Goal: Task Accomplishment & Management: Use online tool/utility

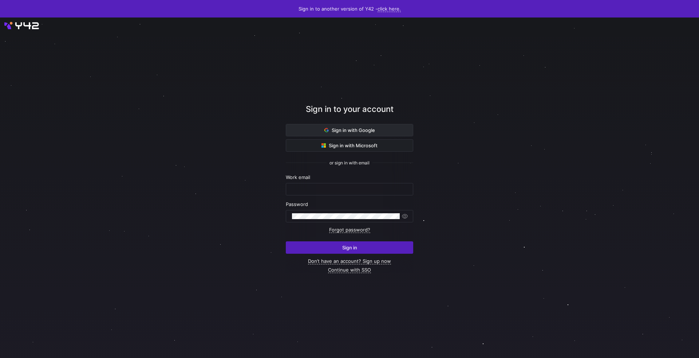
click at [350, 128] on span "Sign in with Google" at bounding box center [350, 130] width 51 height 6
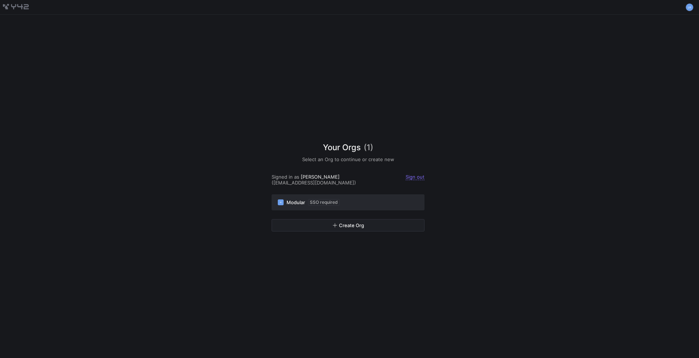
click at [365, 203] on button "M Modular SSO required" at bounding box center [348, 202] width 153 height 16
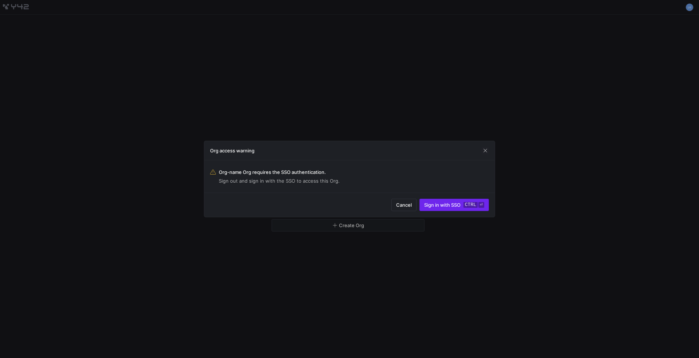
click at [437, 205] on span "Sign in with SSO ctrl ⏎" at bounding box center [454, 205] width 60 height 6
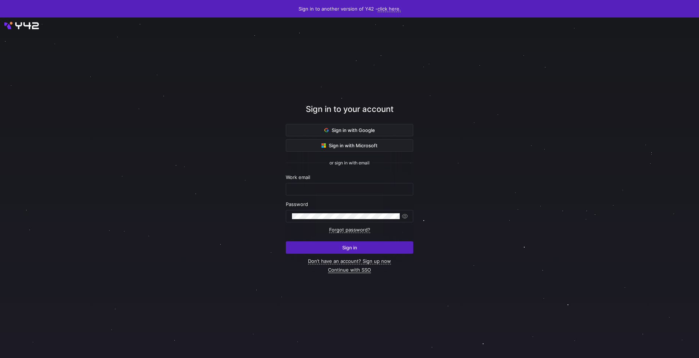
click at [355, 271] on link "Continue with SSO" at bounding box center [349, 270] width 43 height 6
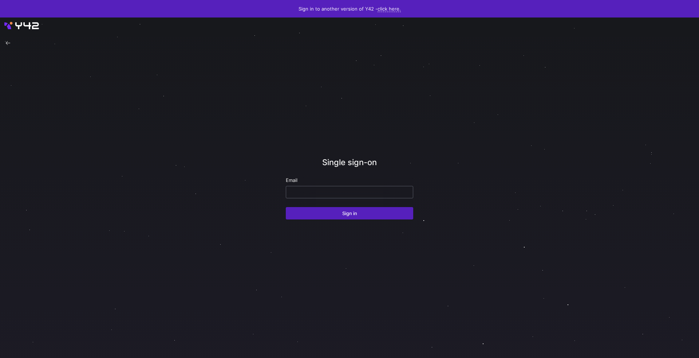
click at [320, 193] on input "email" at bounding box center [349, 192] width 115 height 6
type input "lrigg"
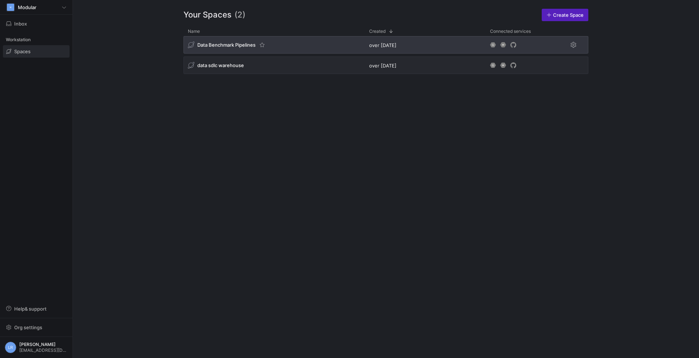
click at [225, 48] on div "Data Benchmark Pipelines" at bounding box center [222, 45] width 68 height 7
click at [208, 44] on span "Data Benchmark Pipelines" at bounding box center [226, 45] width 58 height 6
click at [215, 52] on div "Data Benchmark Pipelines" at bounding box center [274, 44] width 181 height 17
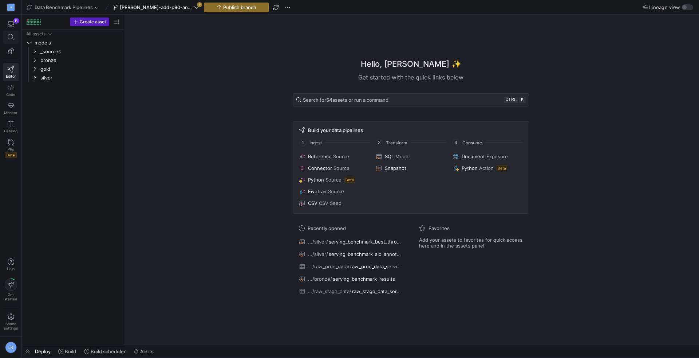
click at [8, 38] on icon at bounding box center [11, 37] width 7 height 7
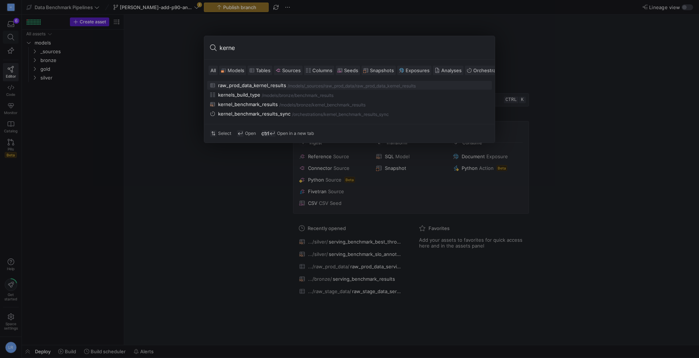
type input "kernel"
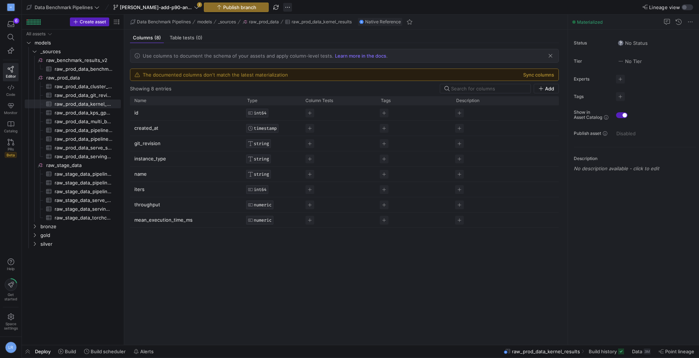
click at [284, 8] on span "button" at bounding box center [287, 7] width 9 height 9
click at [306, 114] on span "Delete branch" at bounding box center [311, 112] width 32 height 6
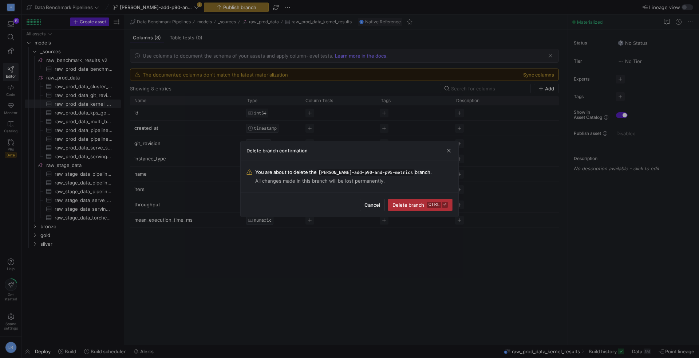
click at [421, 210] on span "submit" at bounding box center [420, 205] width 64 height 12
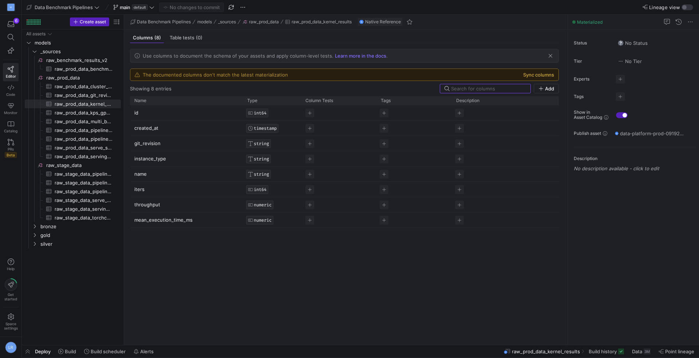
click at [535, 73] on button "Sync columns" at bounding box center [538, 75] width 31 height 6
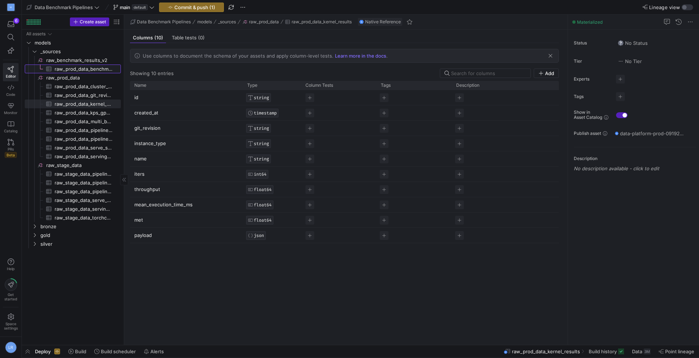
click at [93, 72] on span "raw_prod_data_benchmark_results​​​​​​​​​" at bounding box center [84, 69] width 58 height 8
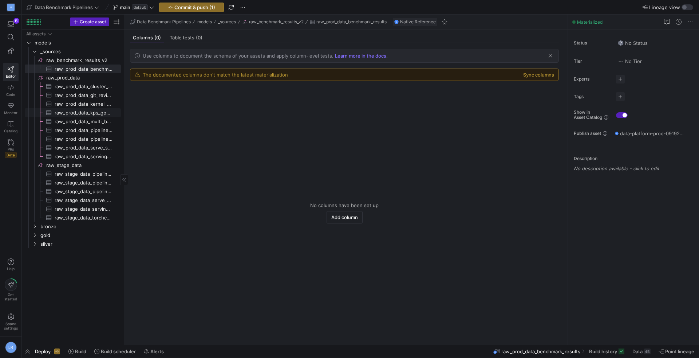
click at [97, 114] on span "raw_prod_data_kps_gpu_metrics​​​​​​​​​" at bounding box center [84, 113] width 58 height 8
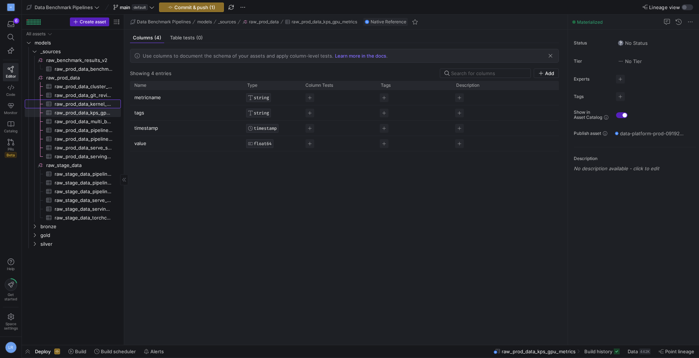
click at [89, 107] on span "raw_prod_data_kernel_results​​​​​​​​​" at bounding box center [84, 104] width 58 height 8
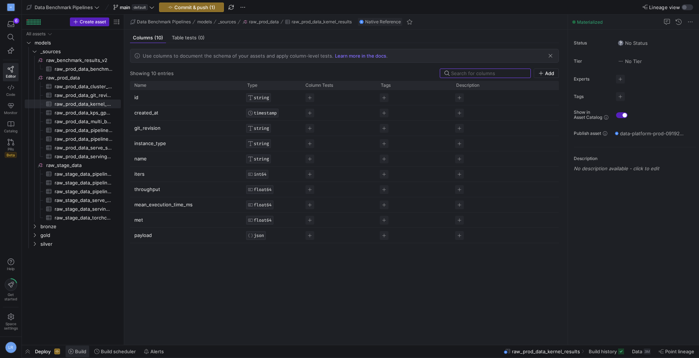
click at [71, 354] on span at bounding box center [78, 351] width 24 height 12
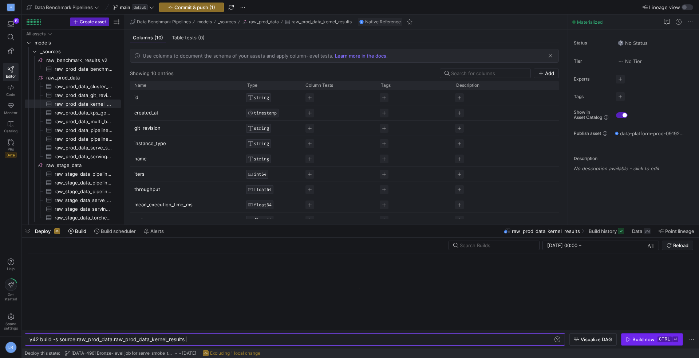
click at [638, 338] on div "Build now" at bounding box center [644, 339] width 22 height 6
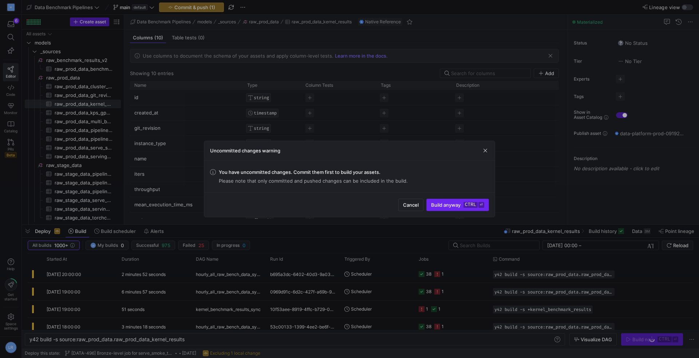
click at [443, 208] on span "submit" at bounding box center [458, 205] width 62 height 12
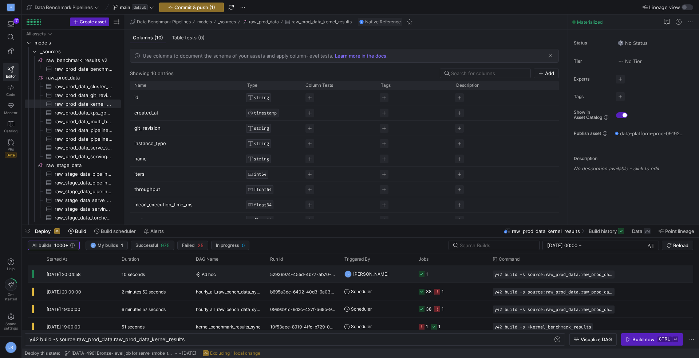
click at [452, 274] on y42-job-status-cell-renderer "1" at bounding box center [452, 274] width 66 height 16
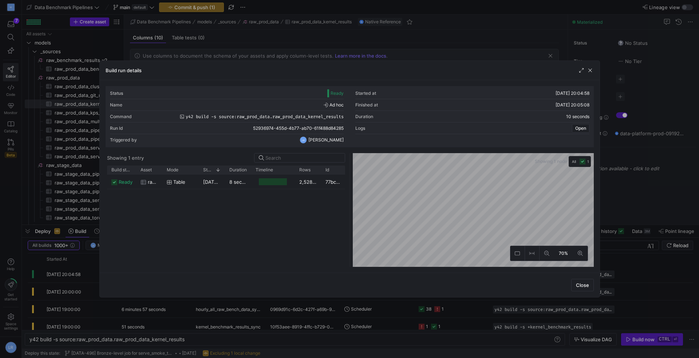
click at [507, 56] on div at bounding box center [349, 179] width 699 height 358
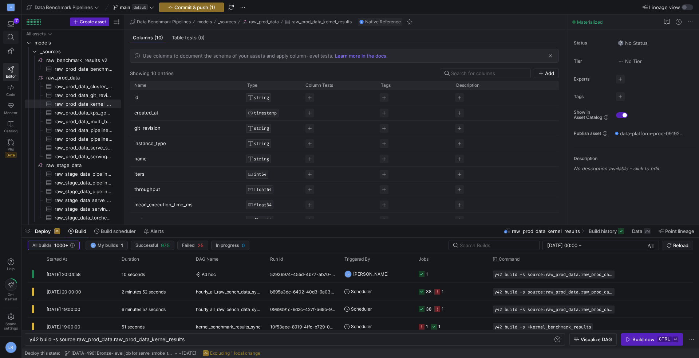
click at [12, 39] on icon at bounding box center [10, 37] width 7 height 7
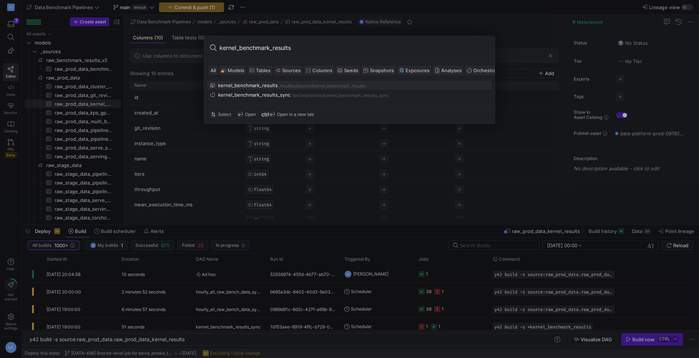
type input "kernel_benchmark_results"
click at [388, 87] on div "/models/ bronze /kernel_benchmark_results" at bounding box center [384, 85] width 210 height 5
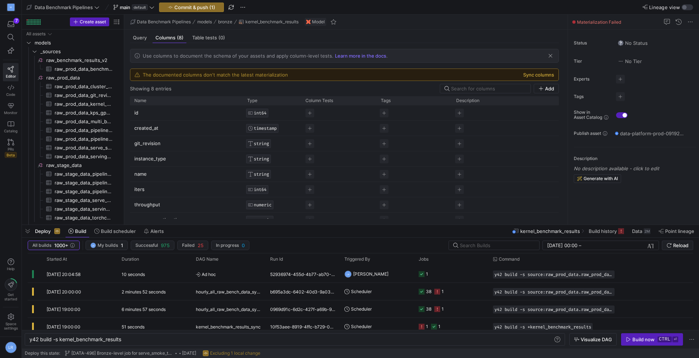
click at [538, 76] on button "Sync columns" at bounding box center [538, 75] width 31 height 6
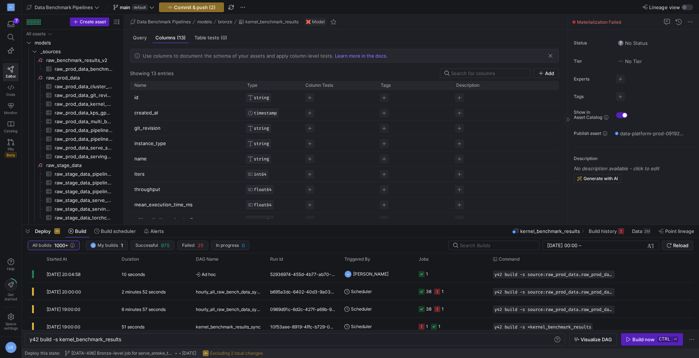
click at [599, 23] on span "Materialization Failed" at bounding box center [599, 21] width 44 height 5
click at [27, 233] on span "button" at bounding box center [28, 231] width 12 height 12
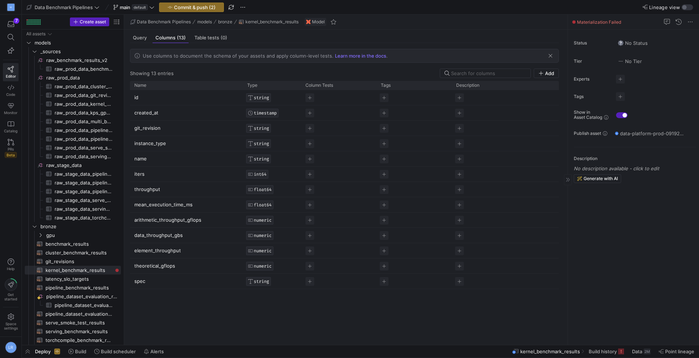
click at [595, 26] on div "Materialization Failed" at bounding box center [633, 22] width 131 height 15
click at [692, 22] on span at bounding box center [690, 21] width 9 height 9
click at [679, 20] on div at bounding box center [349, 179] width 699 height 358
click at [679, 20] on span "button" at bounding box center [679, 21] width 9 height 9
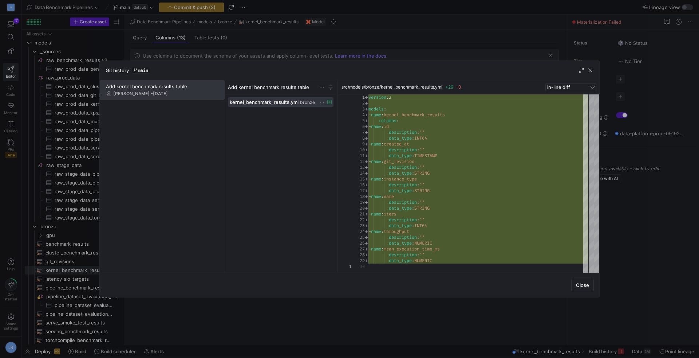
click at [617, 212] on div at bounding box center [349, 179] width 699 height 358
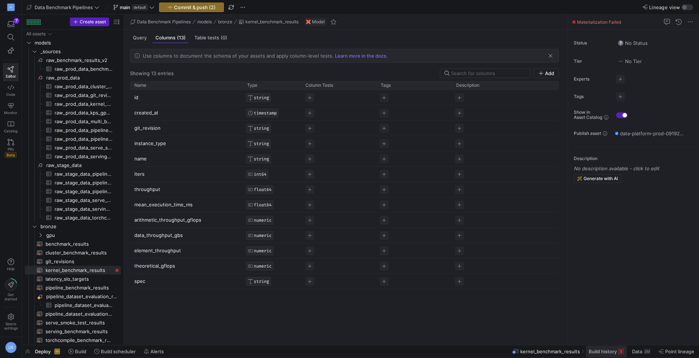
click at [599, 350] on span "Build history" at bounding box center [603, 351] width 28 height 6
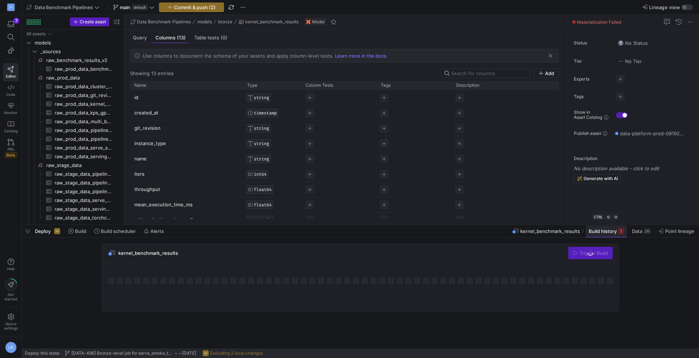
click at [602, 234] on span at bounding box center [606, 231] width 41 height 12
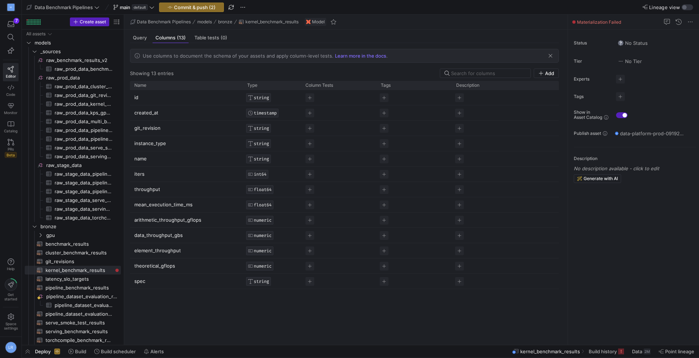
click at [605, 357] on y42-bottom-drawer-toolbar "Deploy Build Build scheduler Alerts kernel_benchmark_results Build history Data…" at bounding box center [360, 351] width 677 height 13
click at [606, 350] on span "Build history" at bounding box center [603, 351] width 28 height 6
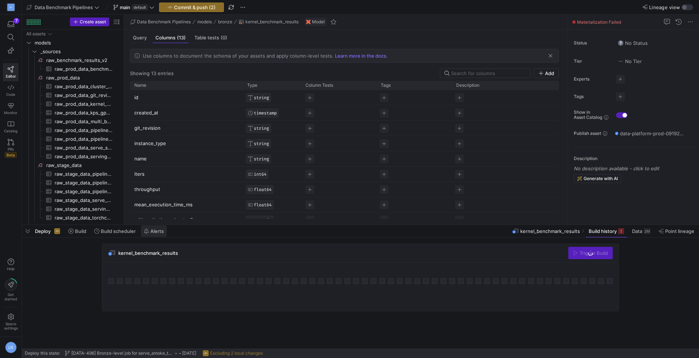
click at [158, 235] on span at bounding box center [154, 231] width 26 height 12
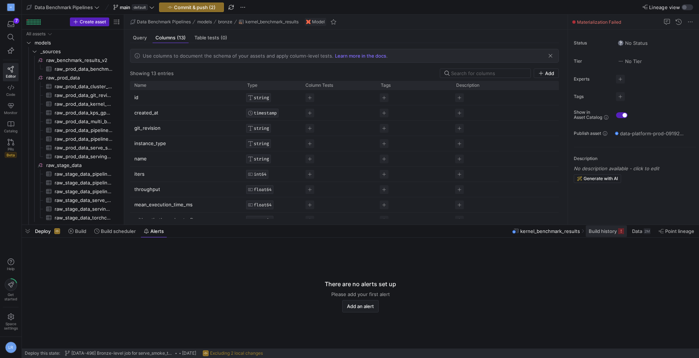
click at [610, 236] on span at bounding box center [606, 231] width 41 height 12
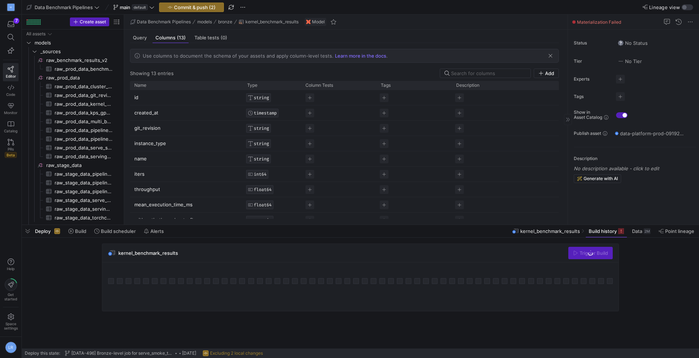
drag, startPoint x: 627, startPoint y: 22, endPoint x: 576, endPoint y: 23, distance: 51.0
click at [576, 23] on div "Materialization Failed" at bounding box center [633, 22] width 131 height 15
copy div "Materialization Failed"
click at [582, 256] on div "Trigger Build" at bounding box center [591, 253] width 44 height 12
click at [71, 228] on span at bounding box center [78, 231] width 24 height 12
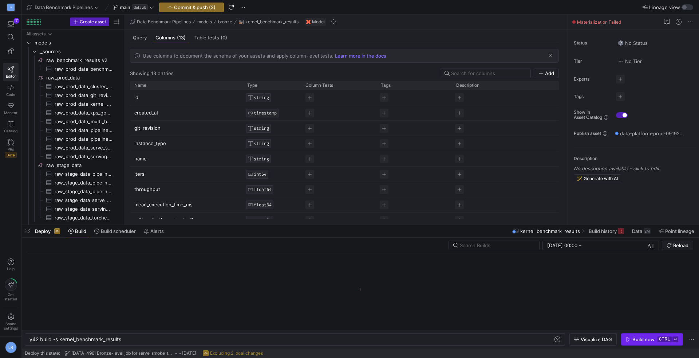
click at [636, 339] on div "Build now" at bounding box center [644, 339] width 22 height 6
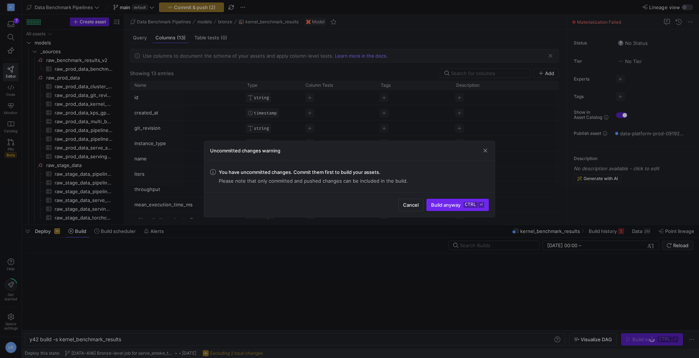
click at [438, 209] on span "submit" at bounding box center [458, 205] width 62 height 12
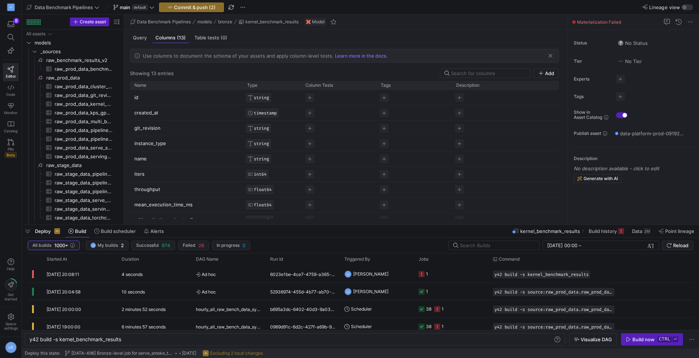
click at [422, 275] on icon at bounding box center [422, 274] width 6 height 6
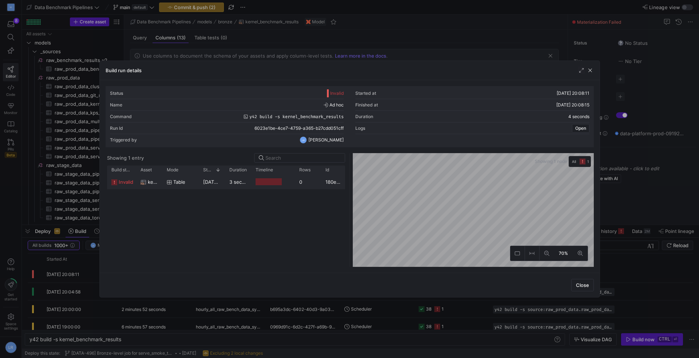
click at [126, 182] on span "invalid" at bounding box center [126, 182] width 15 height 14
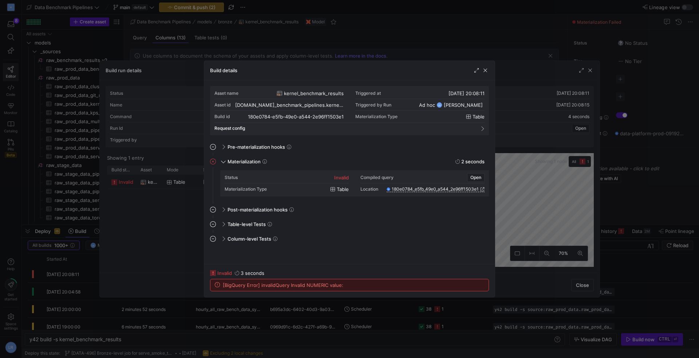
drag, startPoint x: 348, startPoint y: 286, endPoint x: 220, endPoint y: 286, distance: 127.8
click at [218, 286] on div "[BigQuery Error] invalidQuery Invalid NUMERIC value:" at bounding box center [350, 285] width 278 height 12
click at [342, 276] on y42-job-details-dialog-footer "invalid 3 seconds [BigQuery Error] invalidQuery Invalid NUMERIC value:" at bounding box center [349, 280] width 279 height 21
click at [340, 176] on div "invalid" at bounding box center [341, 177] width 15 height 6
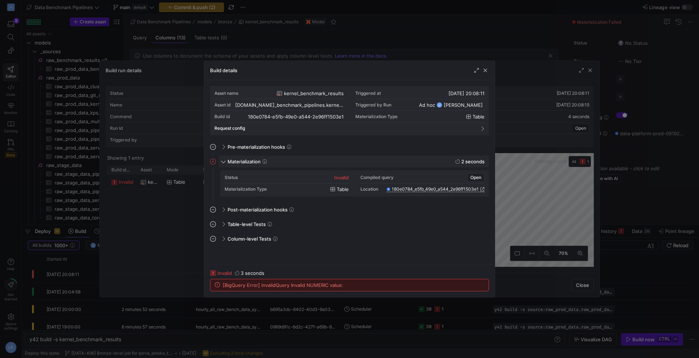
click at [222, 163] on span at bounding box center [223, 161] width 3 height 6
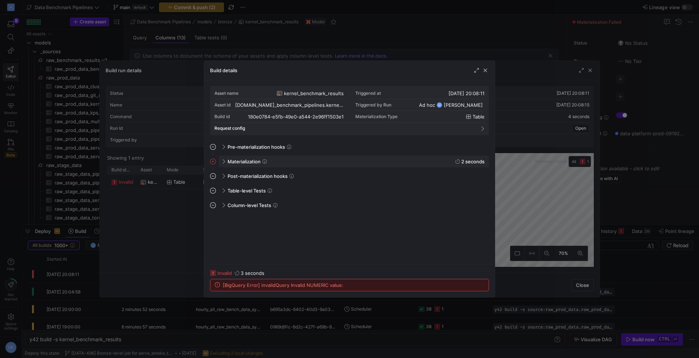
click at [222, 163] on div "Materialization 2 seconds" at bounding box center [354, 162] width 270 height 12
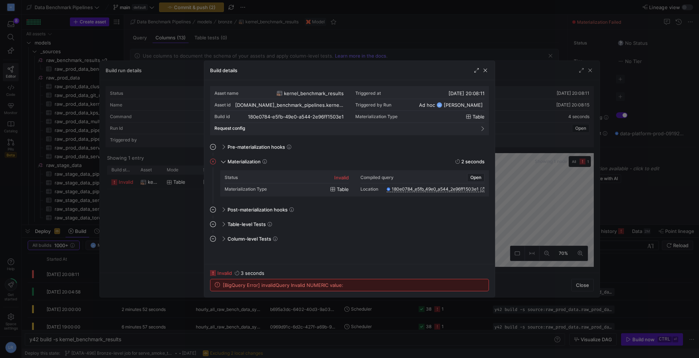
click at [367, 190] on div "Location" at bounding box center [370, 188] width 18 height 5
click at [248, 286] on span "[BigQuery Error] invalidQuery Invalid NUMERIC value:" at bounding box center [283, 285] width 121 height 6
click at [286, 283] on span "[BigQuery Error] invalidQuery Invalid NUMERIC value:" at bounding box center [283, 285] width 121 height 6
drag, startPoint x: 347, startPoint y: 287, endPoint x: 220, endPoint y: 285, distance: 127.9
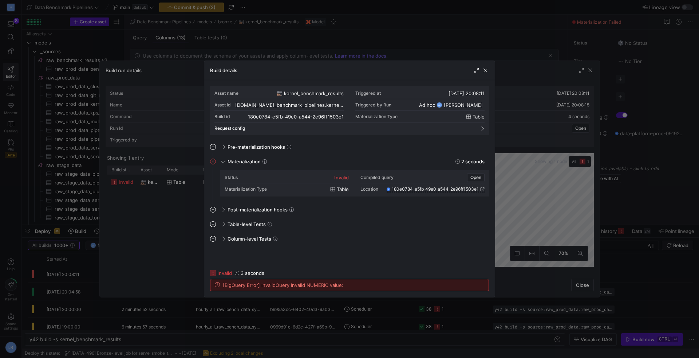
click at [220, 285] on div "[BigQuery Error] invalidQuery Invalid NUMERIC value:" at bounding box center [350, 285] width 278 height 12
copy div "[BigQuery Error] invalidQuery Invalid NUMERIC value:"
click at [253, 182] on div "Status invalid" at bounding box center [287, 178] width 124 height 12
drag, startPoint x: 355, startPoint y: 288, endPoint x: 217, endPoint y: 286, distance: 138.4
click at [217, 286] on div "[BigQuery Error] invalidQuery Invalid NUMERIC value:" at bounding box center [350, 285] width 278 height 12
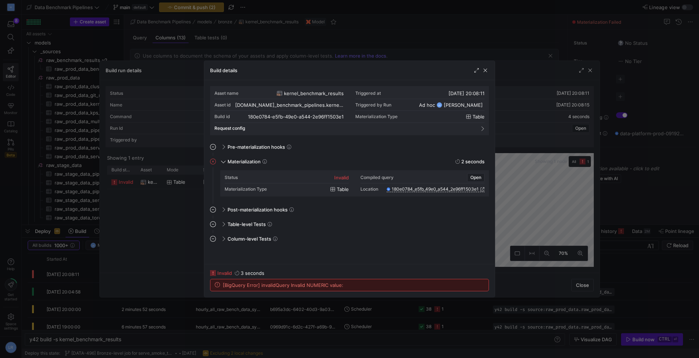
copy div "[BigQuery Error] invalidQuery Invalid NUMERIC value:"
click at [314, 289] on div "[BigQuery Error] invalidQuery Invalid NUMERIC value:" at bounding box center [350, 285] width 278 height 12
click at [306, 286] on span "[BigQuery Error] invalidQuery Invalid NUMERIC value:" at bounding box center [283, 285] width 121 height 6
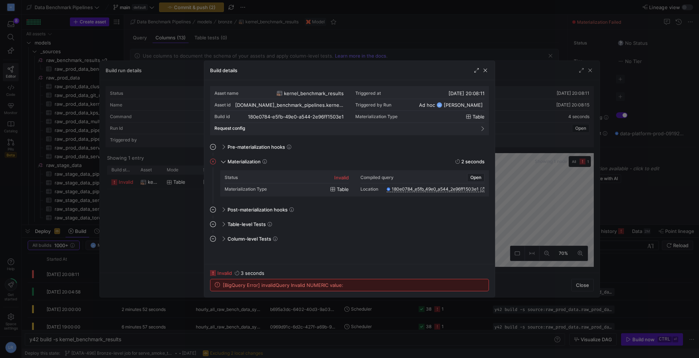
click at [288, 286] on span "[BigQuery Error] invalidQuery Invalid NUMERIC value:" at bounding box center [283, 285] width 121 height 6
click at [300, 286] on span "[BigQuery Error] invalidQuery Invalid NUMERIC value:" at bounding box center [283, 285] width 121 height 6
click at [319, 284] on span "[BigQuery Error] invalidQuery Invalid NUMERIC value:" at bounding box center [283, 285] width 121 height 6
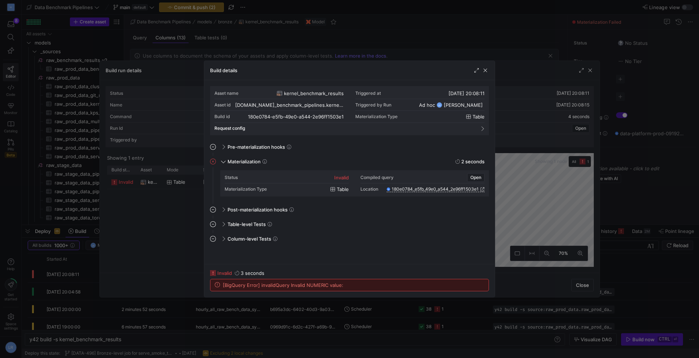
click at [319, 284] on span "[BigQuery Error] invalidQuery Invalid NUMERIC value:" at bounding box center [283, 285] width 121 height 6
click at [343, 287] on div "[BigQuery Error] invalidQuery Invalid NUMERIC value:" at bounding box center [350, 285] width 278 height 12
drag, startPoint x: 343, startPoint y: 287, endPoint x: 395, endPoint y: 200, distance: 101.0
click at [395, 279] on div "[BigQuery Error] invalidQuery Invalid NUMERIC value:" at bounding box center [350, 285] width 278 height 12
click at [395, 200] on div "Status invalid Compiled query Open Materialization Type table Location 180e0784…" at bounding box center [349, 187] width 279 height 34
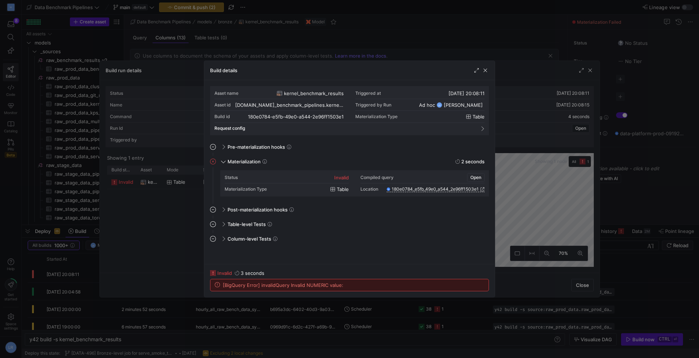
click at [477, 178] on span "Open" at bounding box center [476, 177] width 11 height 5
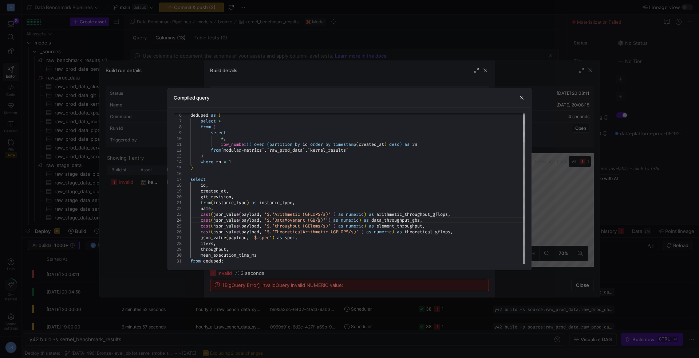
click at [319, 222] on span "'$."DataMovement (GB/s)"'" at bounding box center [296, 220] width 64 height 6
click at [353, 238] on div "json_value ( payload , '$.spec' ) as spec ," at bounding box center [359, 238] width 338 height 6
click at [524, 99] on span "button" at bounding box center [521, 97] width 7 height 7
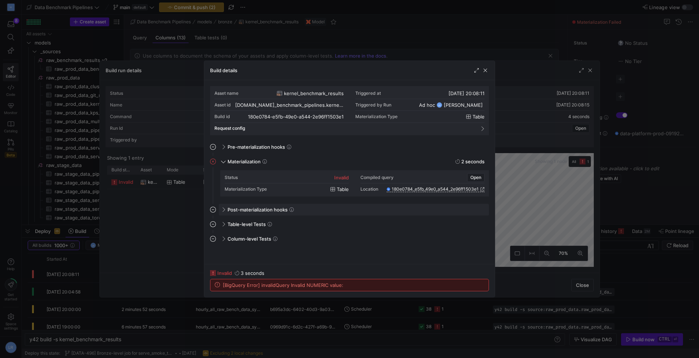
click at [315, 210] on div "Post-materialization hooks" at bounding box center [354, 210] width 270 height 12
click at [302, 225] on div "Table-level Tests" at bounding box center [354, 224] width 270 height 12
click at [343, 179] on div "invalid" at bounding box center [341, 177] width 15 height 6
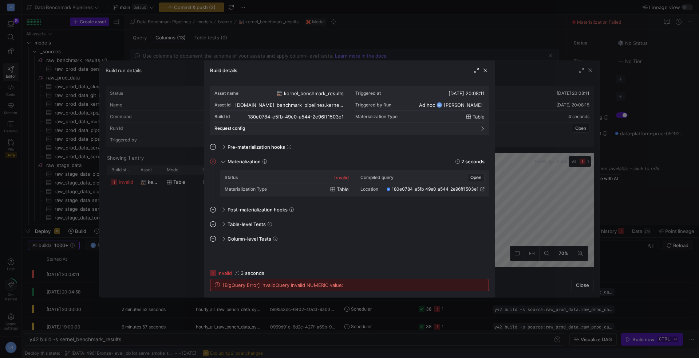
click at [343, 179] on div "invalid" at bounding box center [341, 177] width 15 height 6
click at [336, 192] on div "Materialization Type table" at bounding box center [287, 189] width 124 height 12
click at [418, 189] on span "180e0784_e5fb_49e0_a544_2e96ff1503e1" at bounding box center [435, 188] width 87 height 5
click at [429, 190] on span "180e0784_e5fb_49e0_a544_2e96ff1503e1" at bounding box center [435, 188] width 87 height 5
click at [480, 175] on span "Open" at bounding box center [476, 177] width 11 height 5
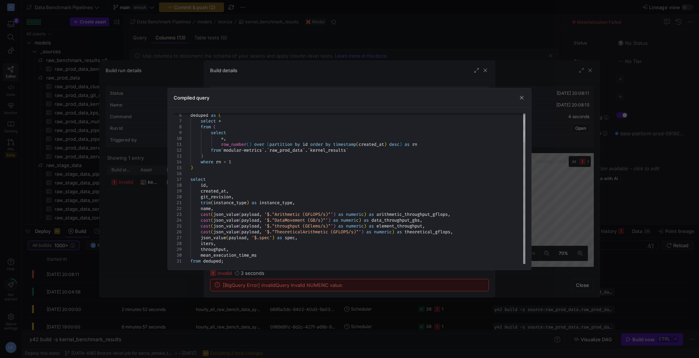
click at [0, 0] on div at bounding box center [0, 0] width 0 height 0
click at [319, 228] on span "'$."throughput (GElems/s)"'" at bounding box center [298, 226] width 69 height 6
click at [330, 243] on div "iters ," at bounding box center [359, 243] width 338 height 6
click at [320, 240] on div "iters ," at bounding box center [359, 243] width 338 height 6
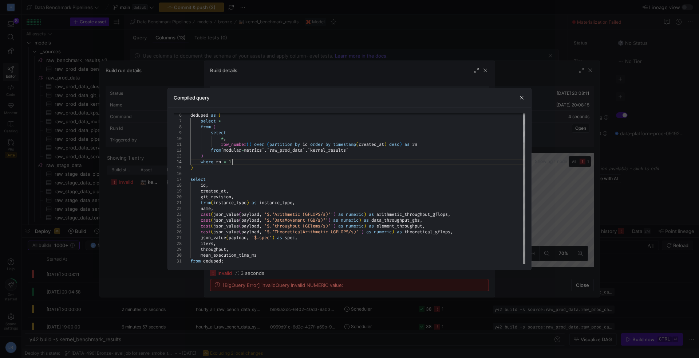
click at [344, 159] on div "where rn = 1" at bounding box center [359, 162] width 338 height 6
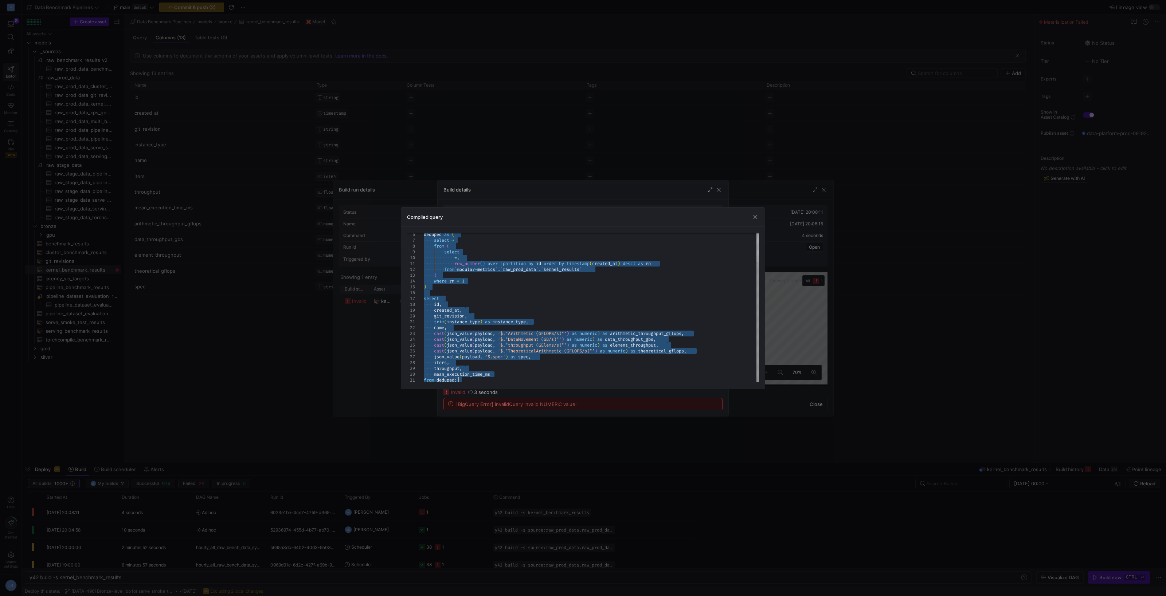
click at [492, 340] on span "payload" at bounding box center [484, 340] width 18 height 6
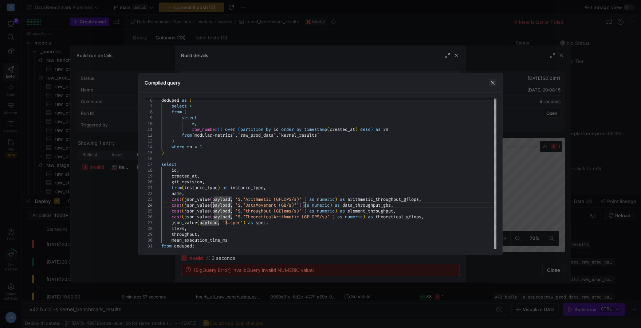
click at [492, 84] on span "button" at bounding box center [492, 82] width 7 height 7
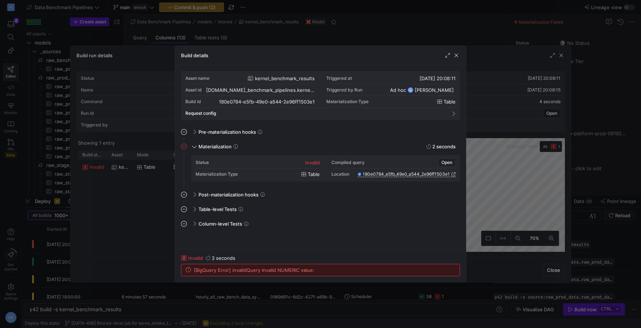
drag, startPoint x: 317, startPoint y: 270, endPoint x: 193, endPoint y: 268, distance: 124.6
click at [193, 268] on div "[BigQuery Error] invalidQuery Invalid NUMERIC value:" at bounding box center [320, 270] width 278 height 12
copy span "[BigQuery Error] invalidQuery Invalid NUMERIC value:"
click at [351, 256] on div "invalid 3 seconds" at bounding box center [320, 258] width 279 height 6
click at [452, 162] on span "Open" at bounding box center [446, 162] width 11 height 5
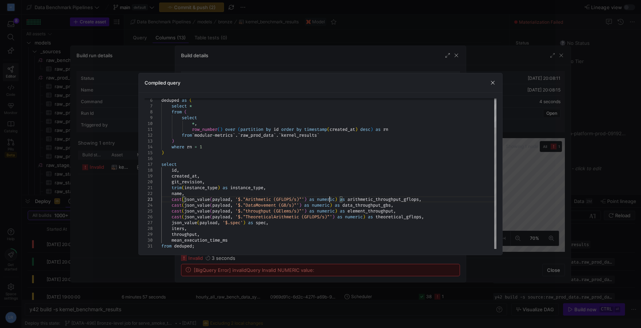
click at [328, 199] on span "numeric" at bounding box center [326, 199] width 18 height 6
click at [323, 217] on span "'$."TheoreticalArithmetic (GFLOPS/s)"'" at bounding box center [283, 217] width 97 height 6
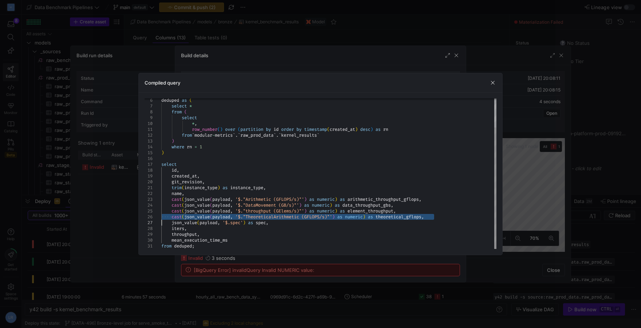
click at [323, 217] on span "'$."TheoreticalArithmetic (GFLOPS/s)"'" at bounding box center [283, 217] width 97 height 6
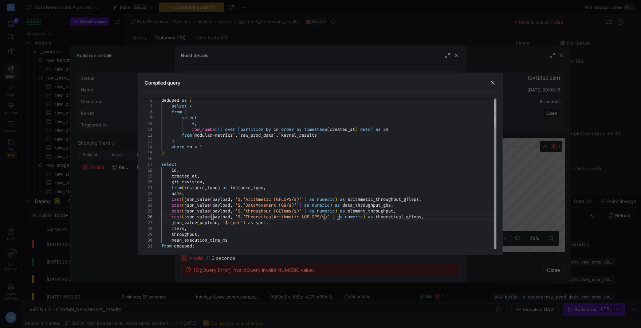
click at [323, 217] on span "'$."TheoreticalArithmetic (GFLOPS/s)"'" at bounding box center [283, 217] width 97 height 6
click at [295, 274] on div at bounding box center [320, 164] width 641 height 328
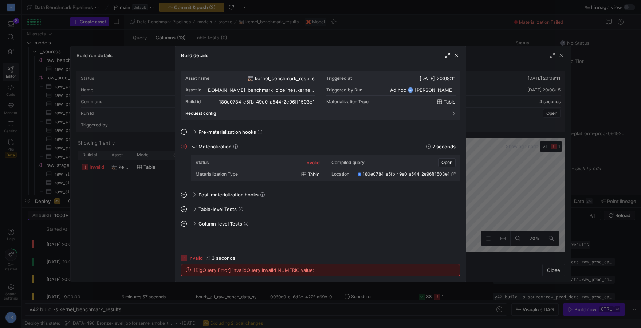
drag, startPoint x: 321, startPoint y: 271, endPoint x: 193, endPoint y: 267, distance: 128.3
click at [193, 267] on div "[BigQuery Error] invalidQuery Invalid NUMERIC value:" at bounding box center [320, 270] width 278 height 12
click at [298, 256] on div "invalid 3 seconds" at bounding box center [320, 258] width 279 height 6
drag, startPoint x: 322, startPoint y: 269, endPoint x: 190, endPoint y: 267, distance: 131.9
click at [190, 267] on div "[BigQuery Error] invalidQuery Invalid NUMERIC value:" at bounding box center [320, 270] width 278 height 12
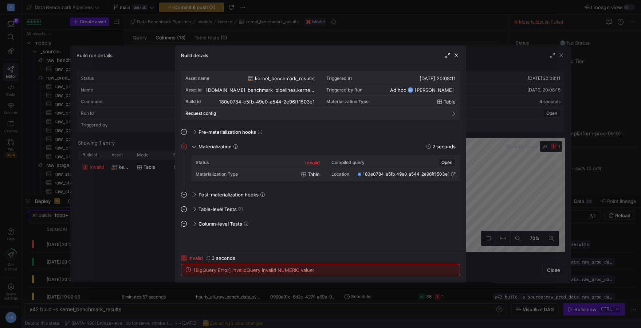
copy div "[BigQuery Error] invalidQuery Invalid NUMERIC value:"
click at [218, 244] on div "Asset name kernel_benchmark_results Triggered at [DATE] 20:08:11 Asset id [DOMA…" at bounding box center [320, 157] width 291 height 184
click at [579, 96] on div at bounding box center [320, 164] width 641 height 328
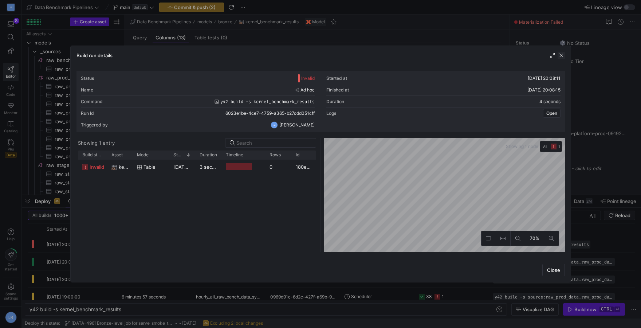
drag, startPoint x: 563, startPoint y: 60, endPoint x: 563, endPoint y: 55, distance: 5.1
click at [562, 55] on div "Build run details" at bounding box center [321, 55] width 500 height 19
click at [563, 55] on span "button" at bounding box center [561, 55] width 7 height 7
